Goal: Task Accomplishment & Management: Manage account settings

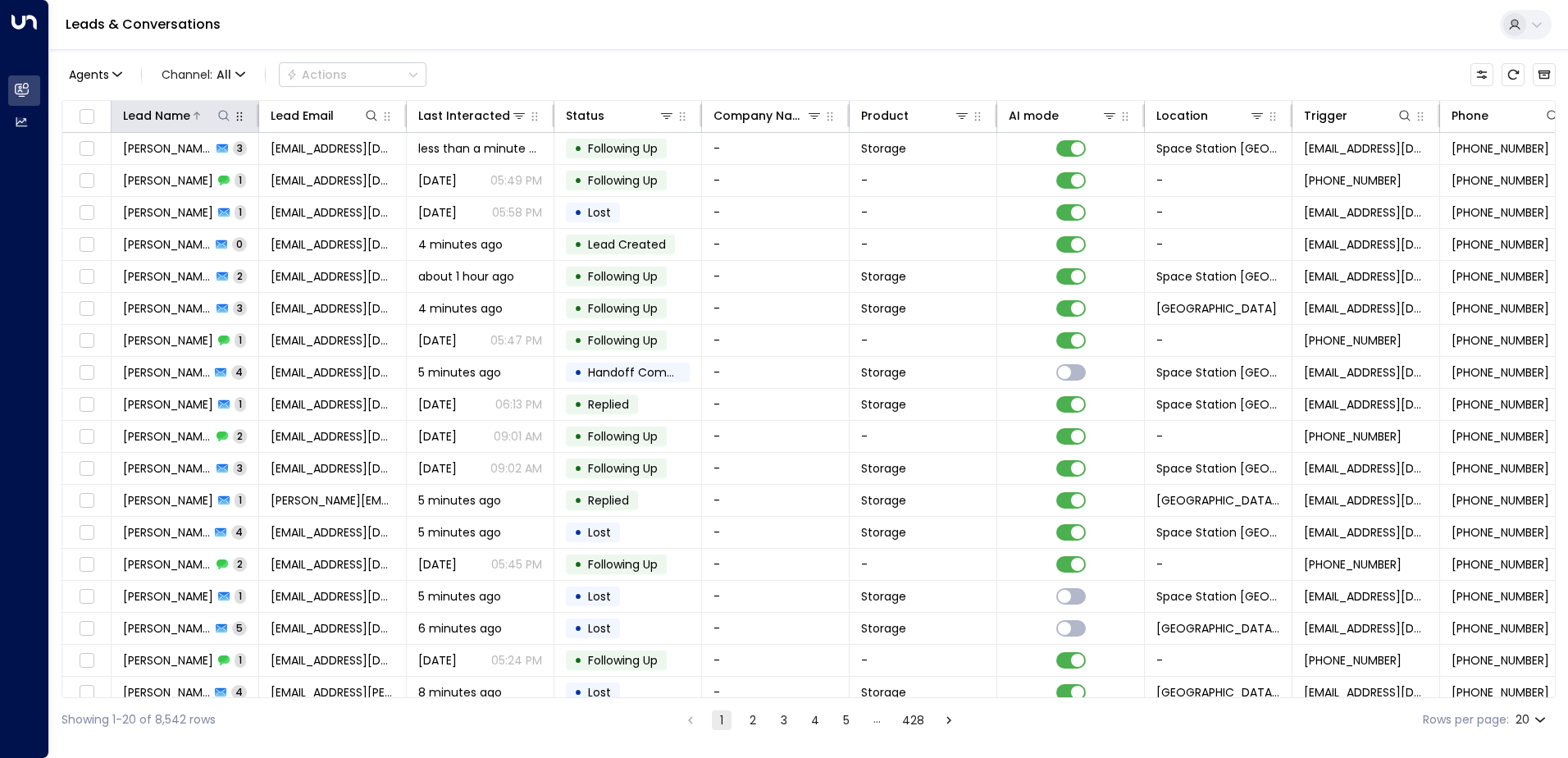
click at [221, 116] on icon at bounding box center [223, 115] width 13 height 13
type input "********"
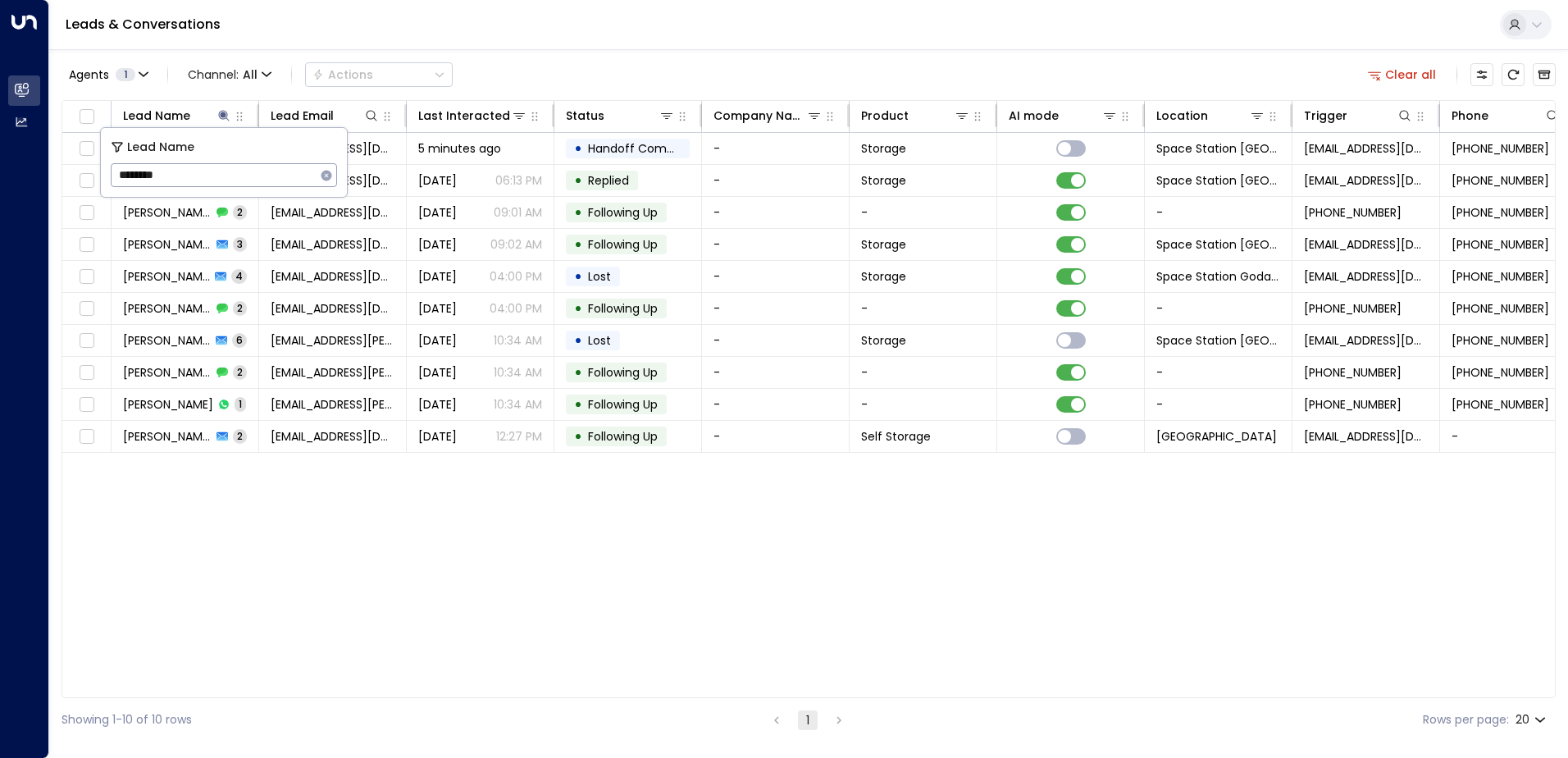
click at [518, 499] on div "Lead Name Lead Email Last Interacted Status Company Name Product AI mode Locati…" at bounding box center [809, 399] width 1494 height 598
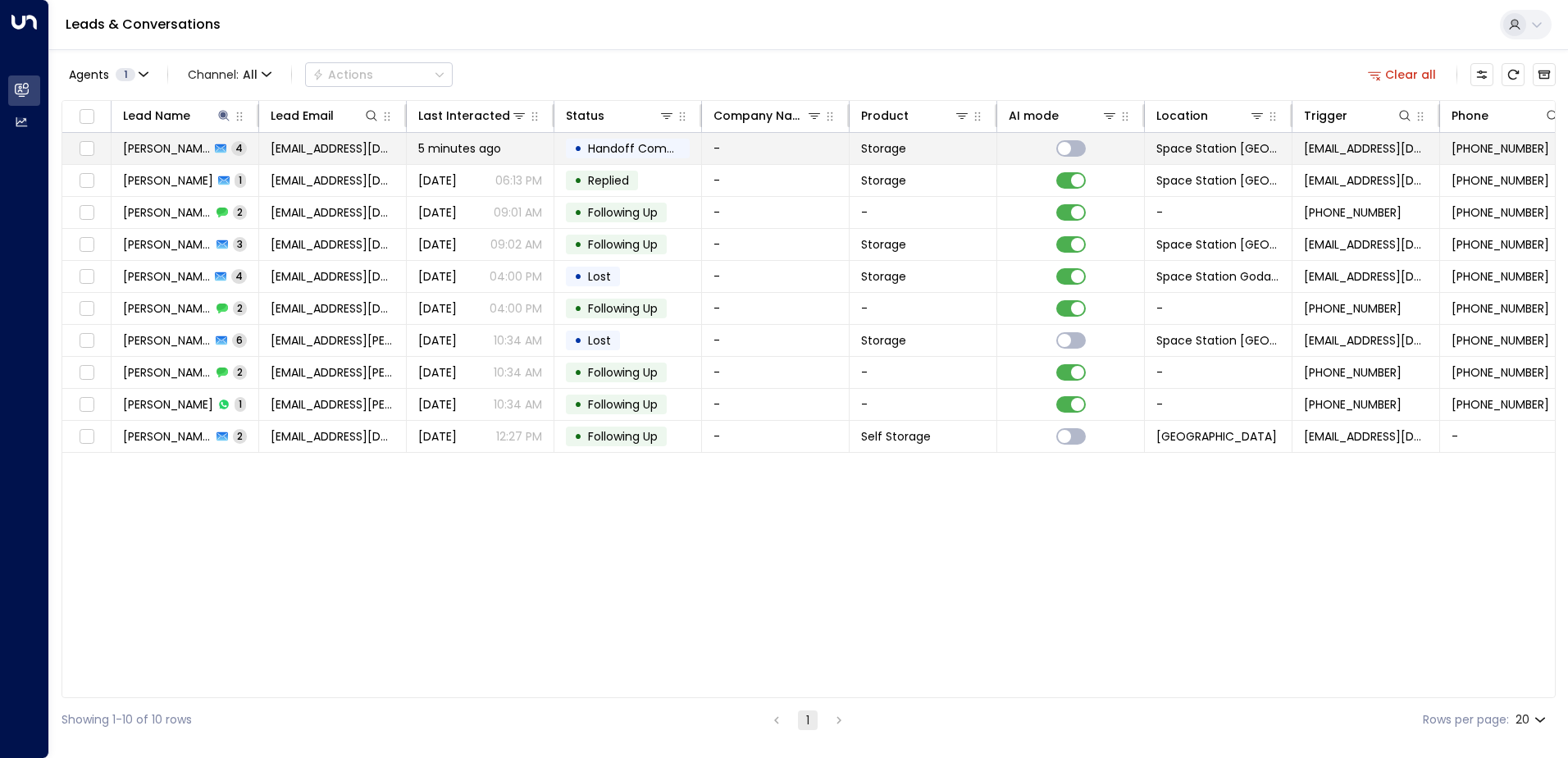
click at [644, 149] on span "Handoff Completed" at bounding box center [646, 149] width 116 height 17
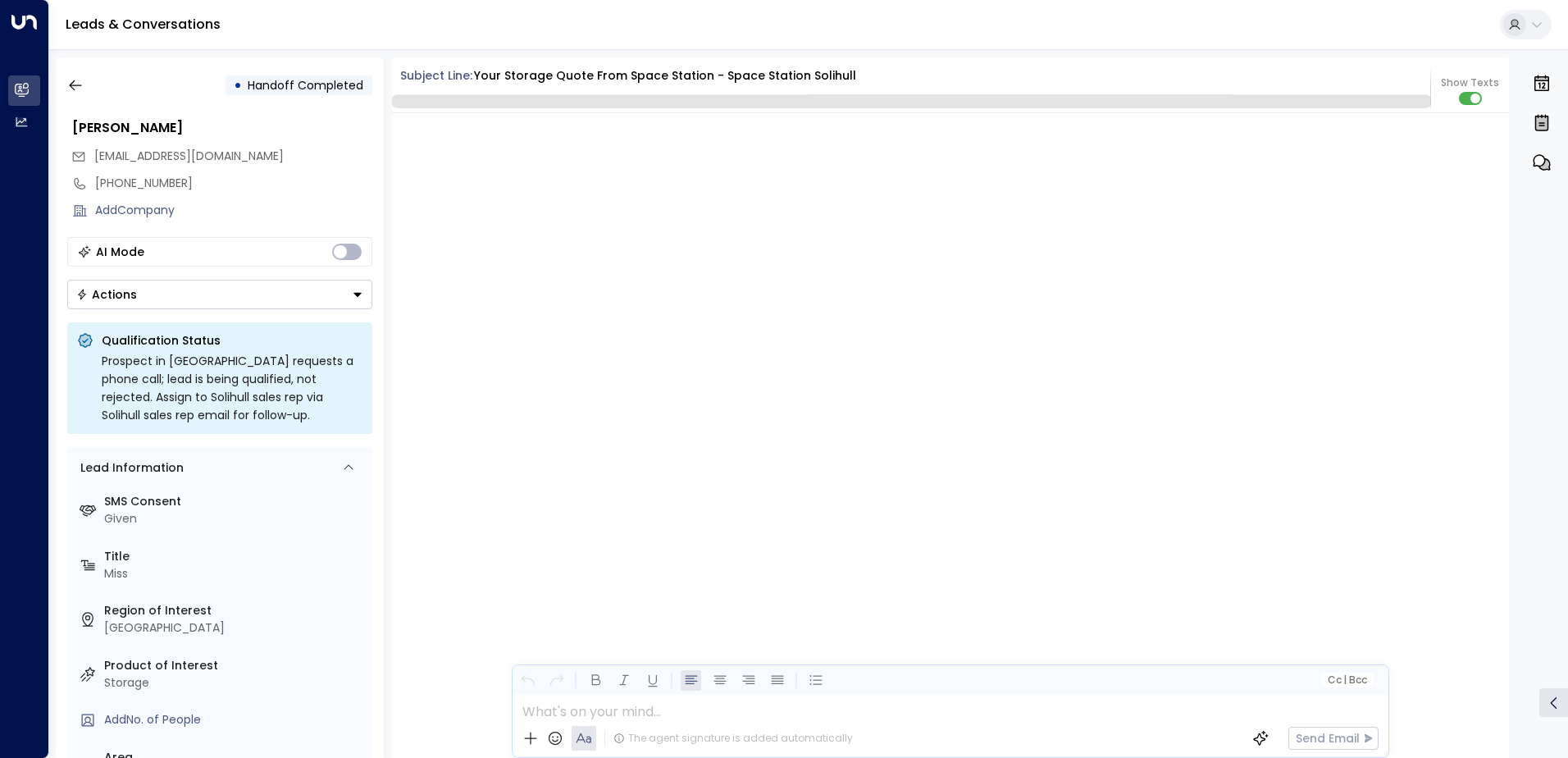
scroll to position [5139, 0]
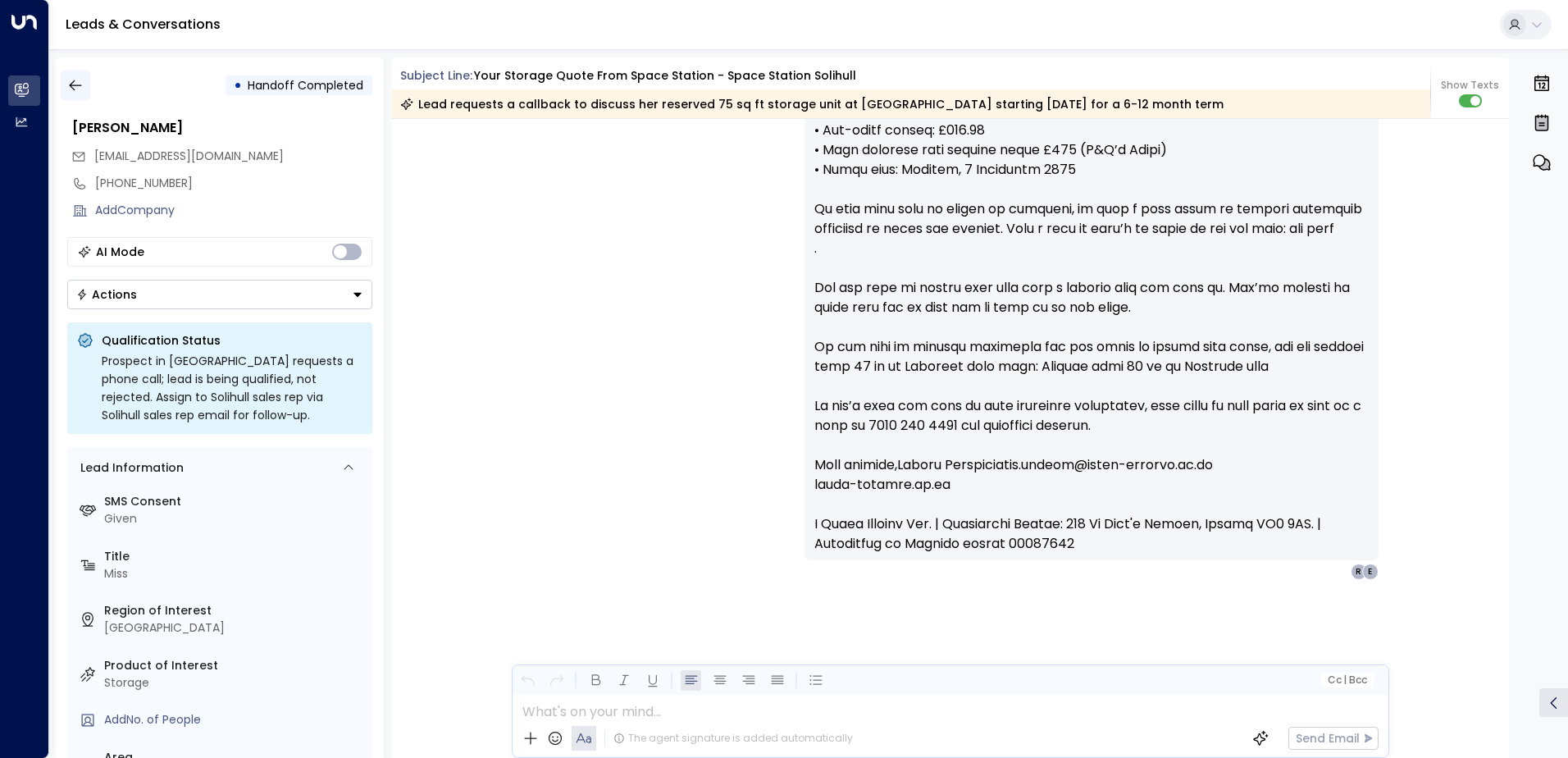
click at [83, 80] on icon "button" at bounding box center [76, 85] width 17 height 17
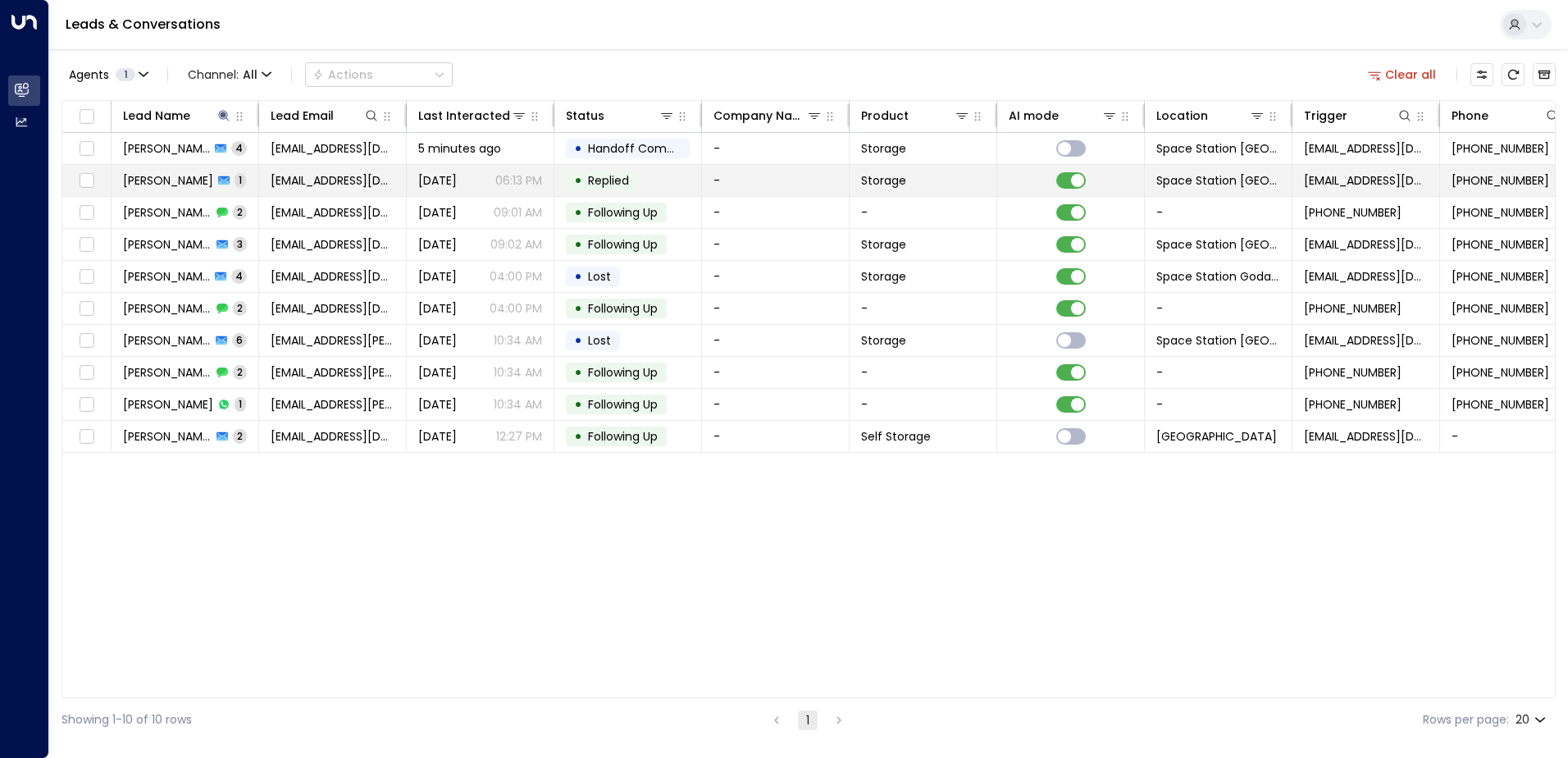
click at [450, 172] on span "[DATE]" at bounding box center [438, 180] width 39 height 17
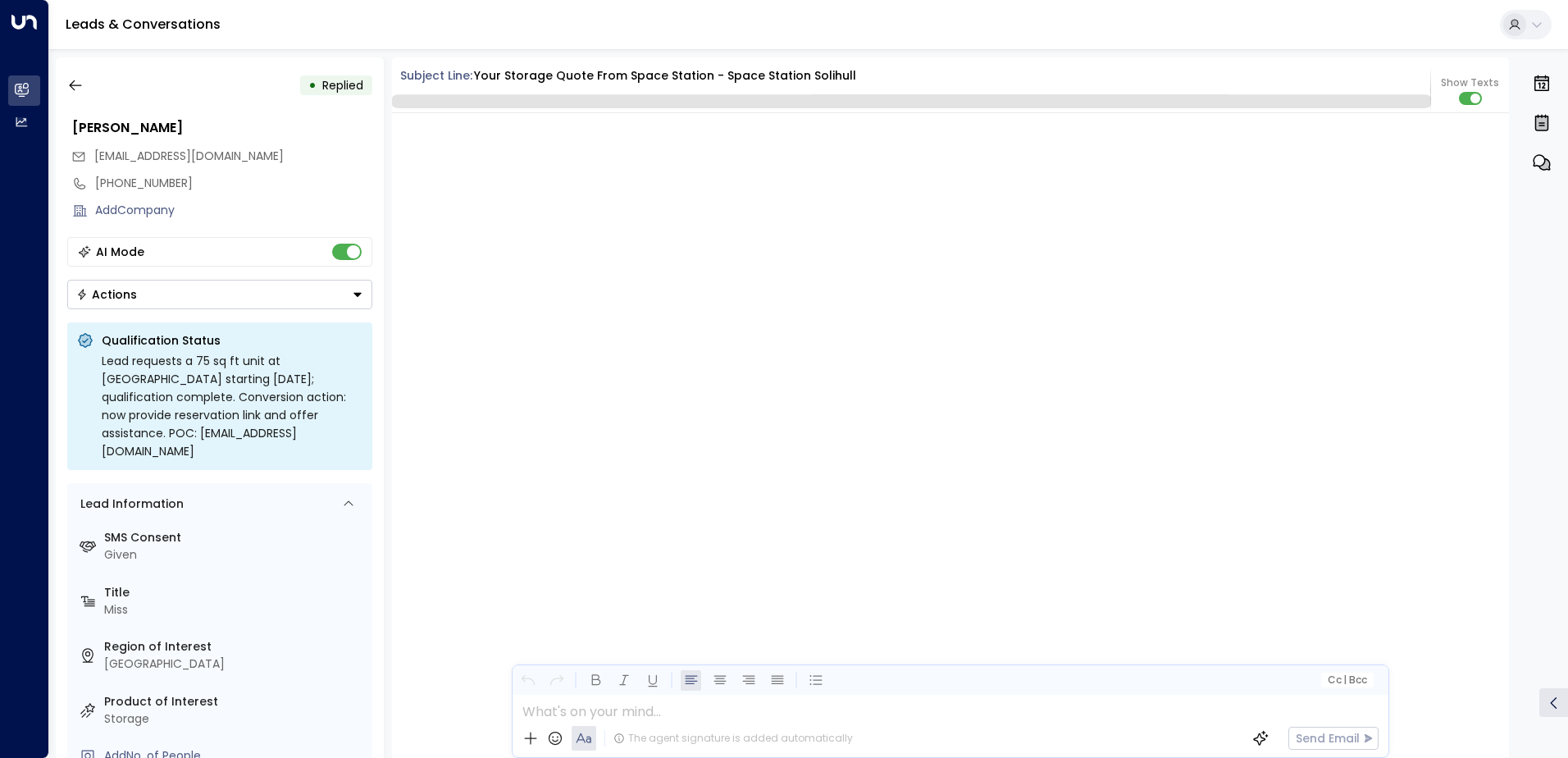
scroll to position [1963, 0]
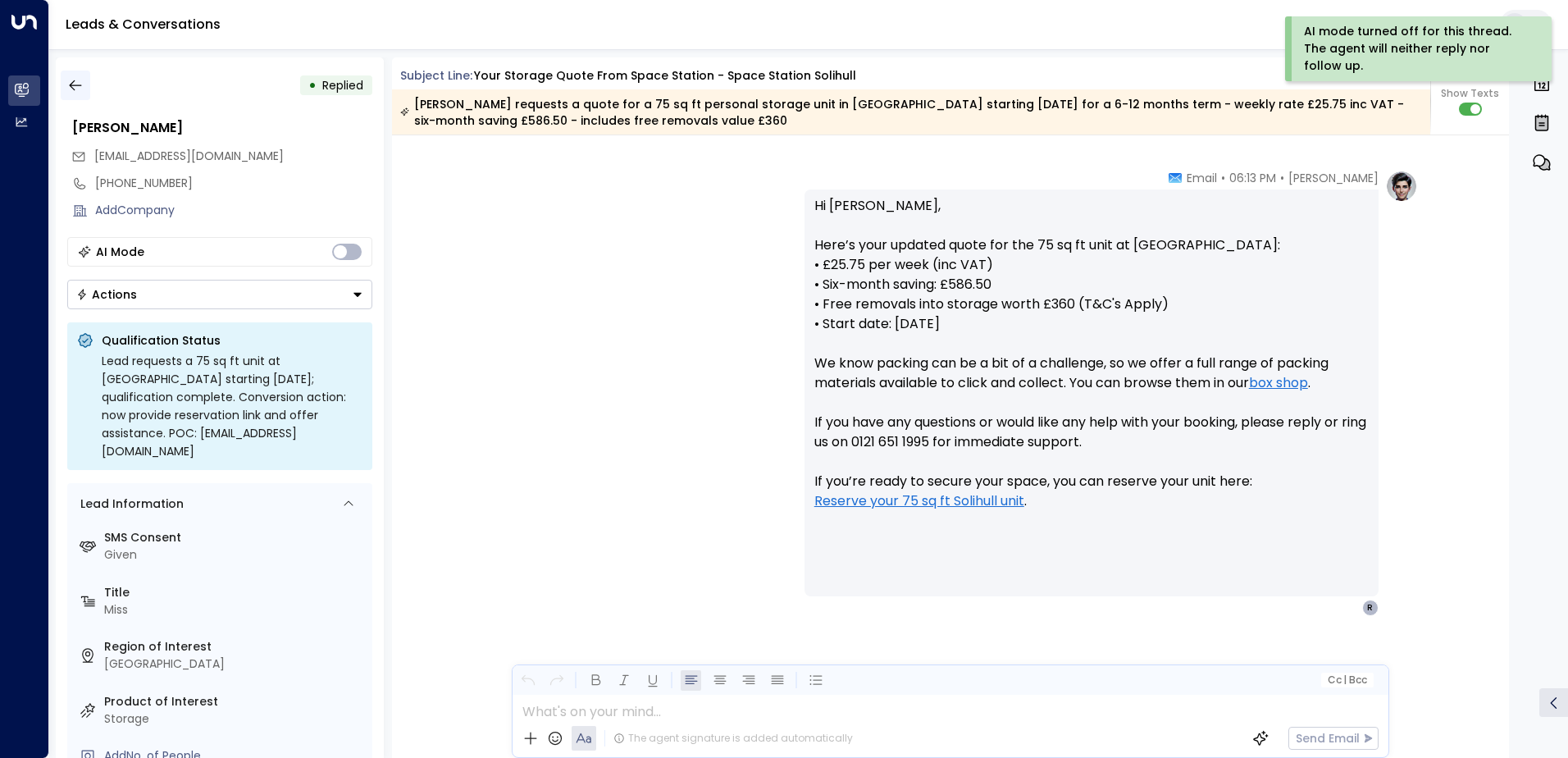
click at [71, 84] on icon "button" at bounding box center [76, 85] width 17 height 17
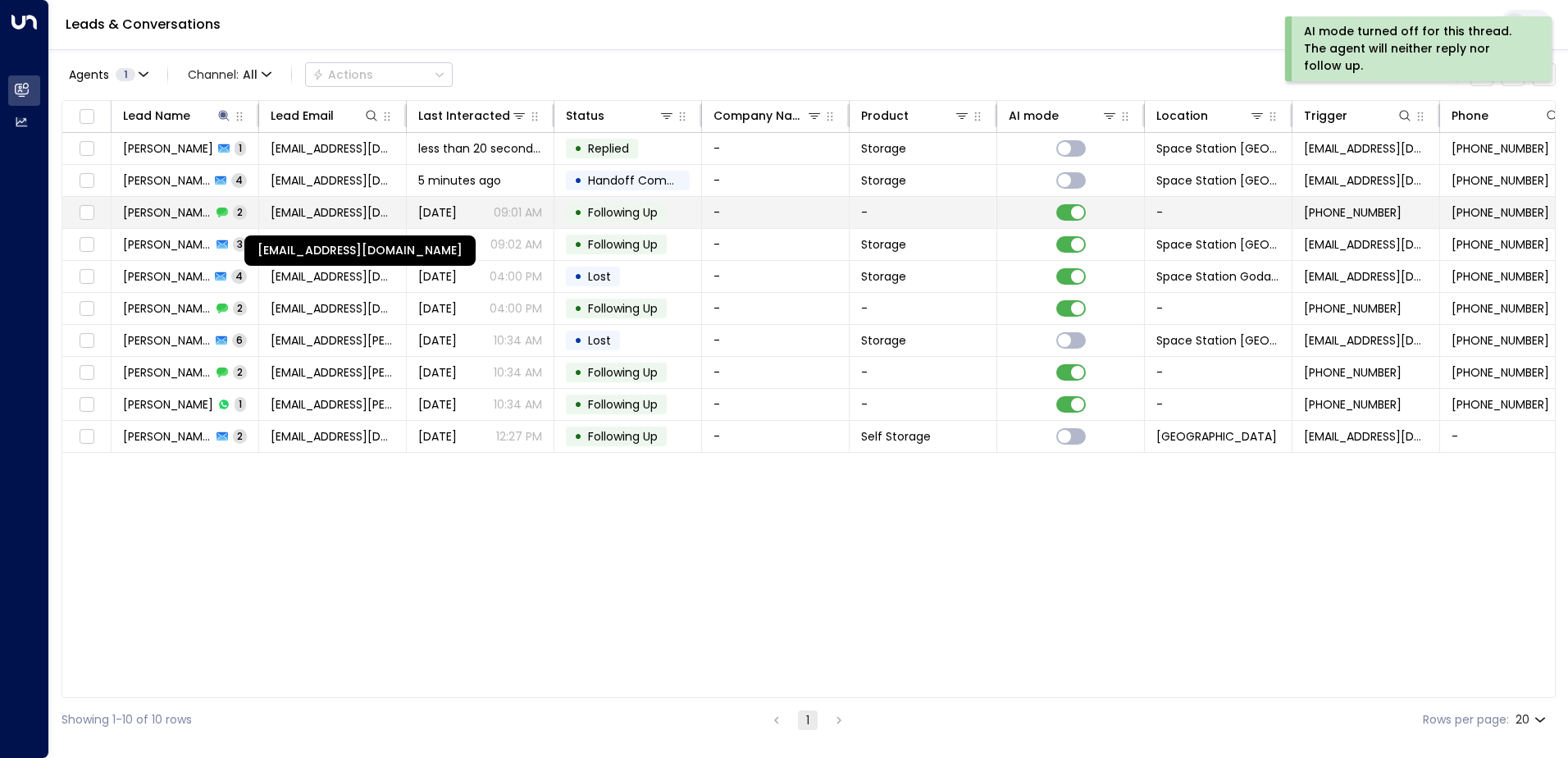
click at [360, 212] on span "[EMAIL_ADDRESS][DOMAIN_NAME]" at bounding box center [332, 212] width 124 height 17
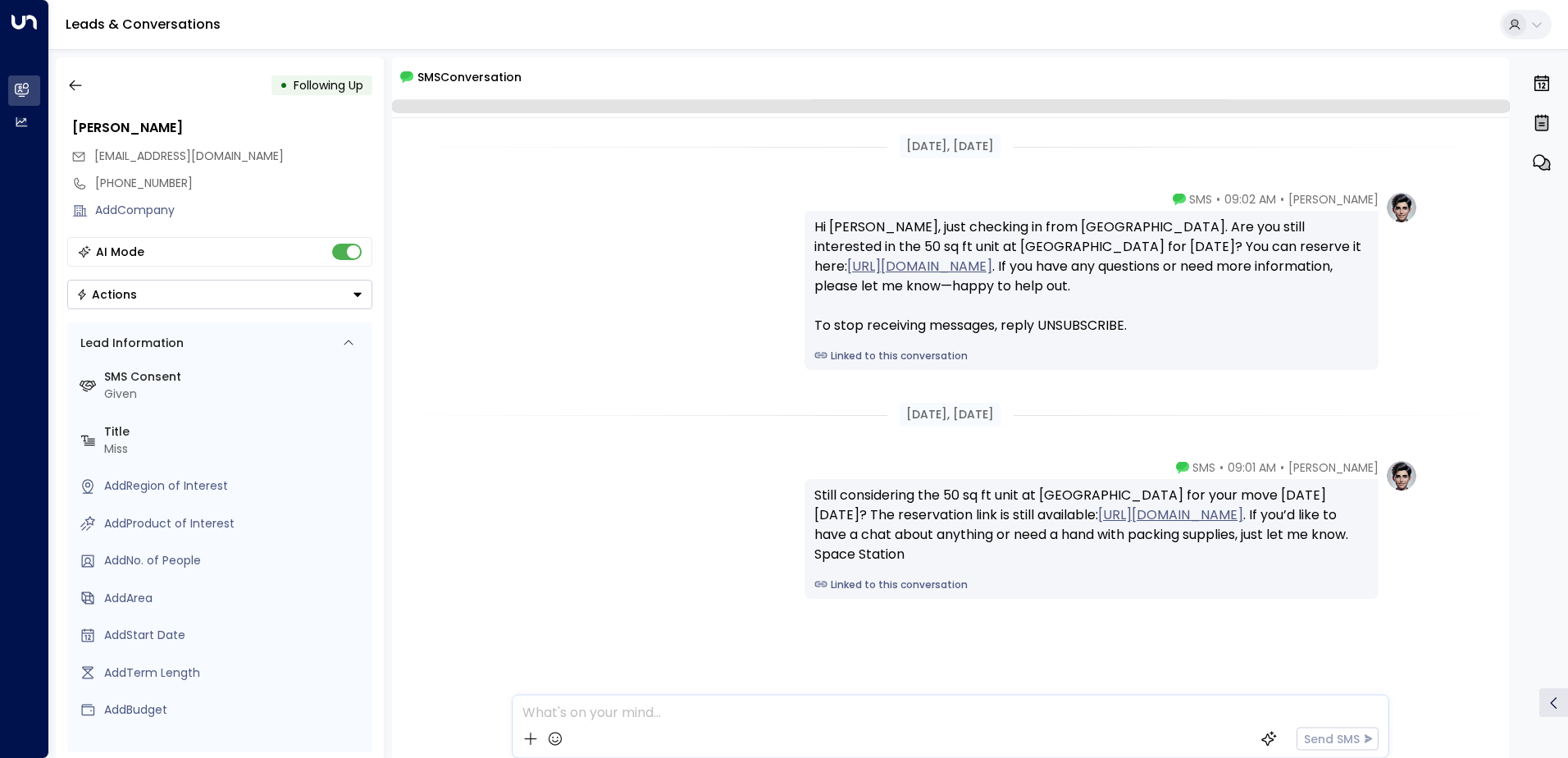
scroll to position [25, 0]
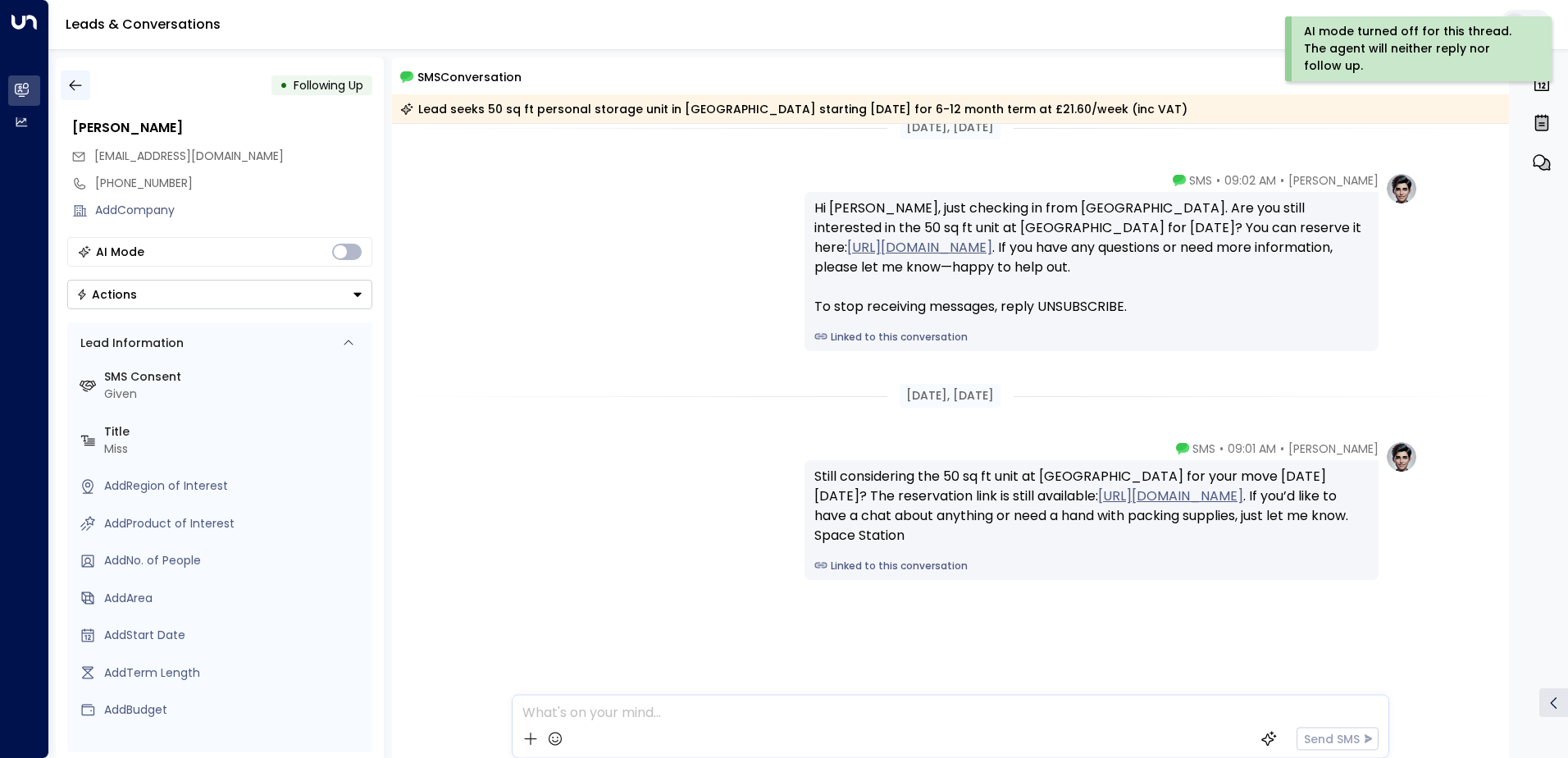
click at [76, 80] on icon "button" at bounding box center [76, 85] width 17 height 17
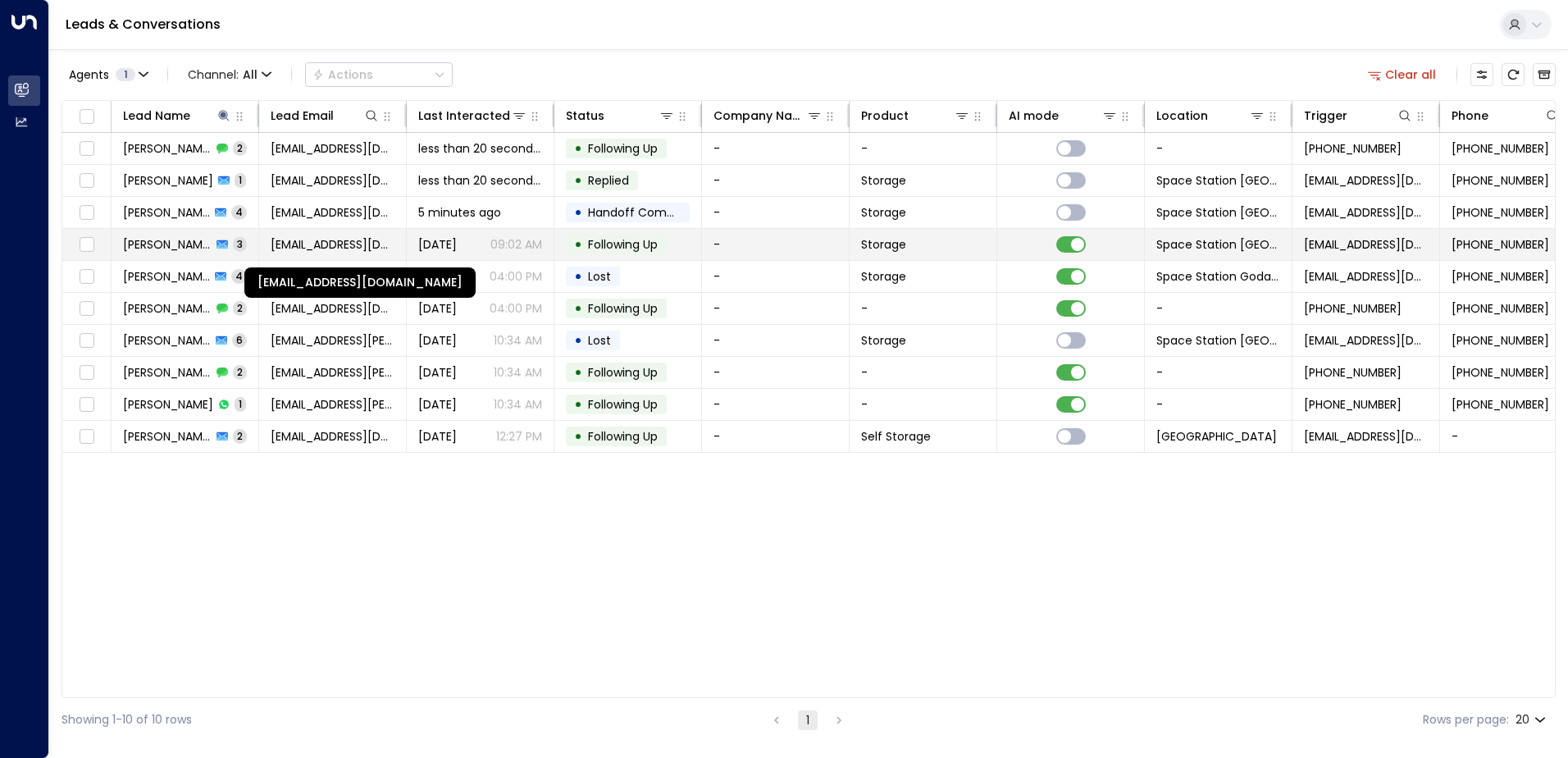
click at [377, 243] on span "[EMAIL_ADDRESS][DOMAIN_NAME]" at bounding box center [332, 244] width 124 height 17
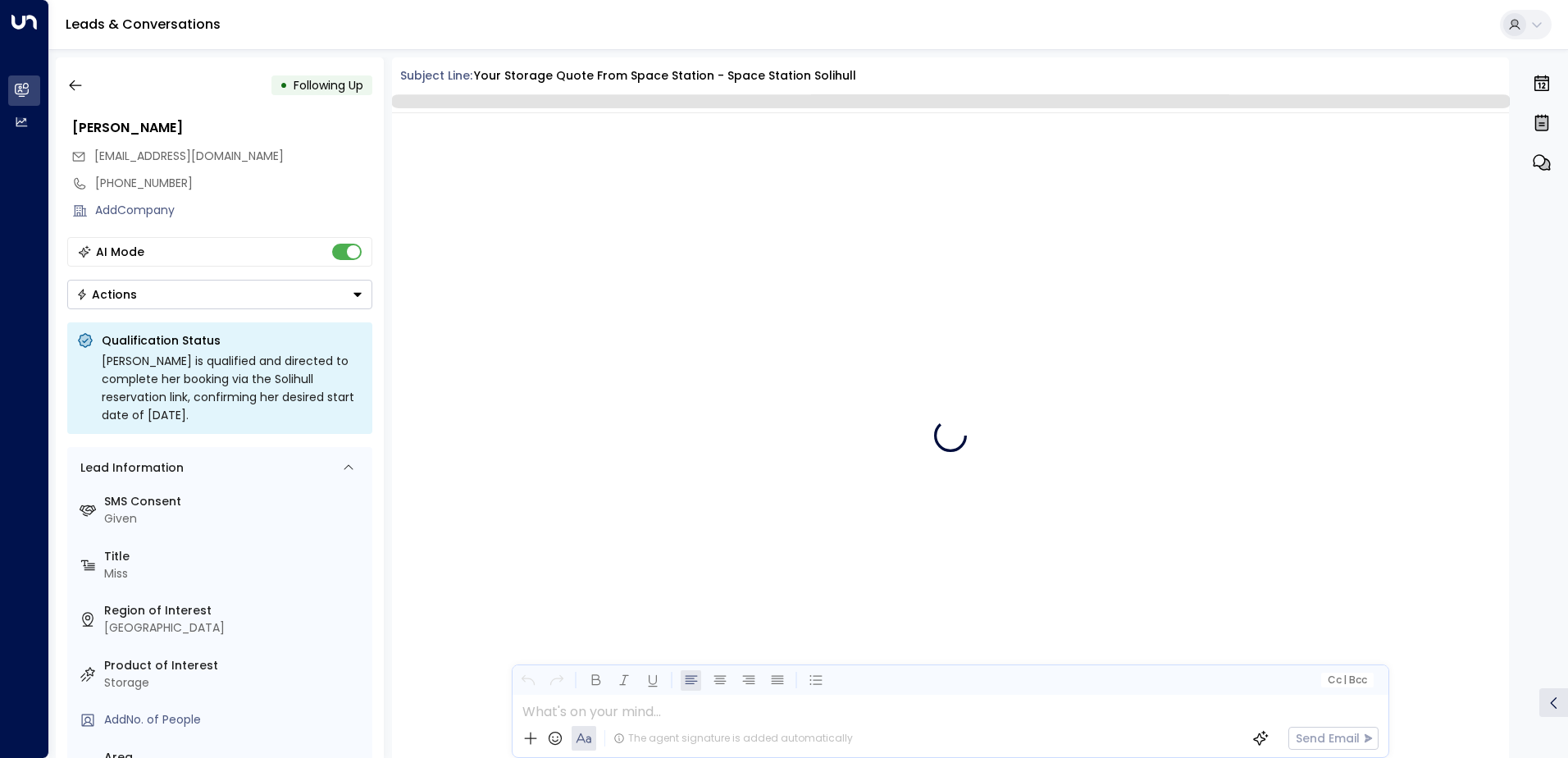
scroll to position [2642, 0]
